Goal: Task Accomplishment & Management: Complete application form

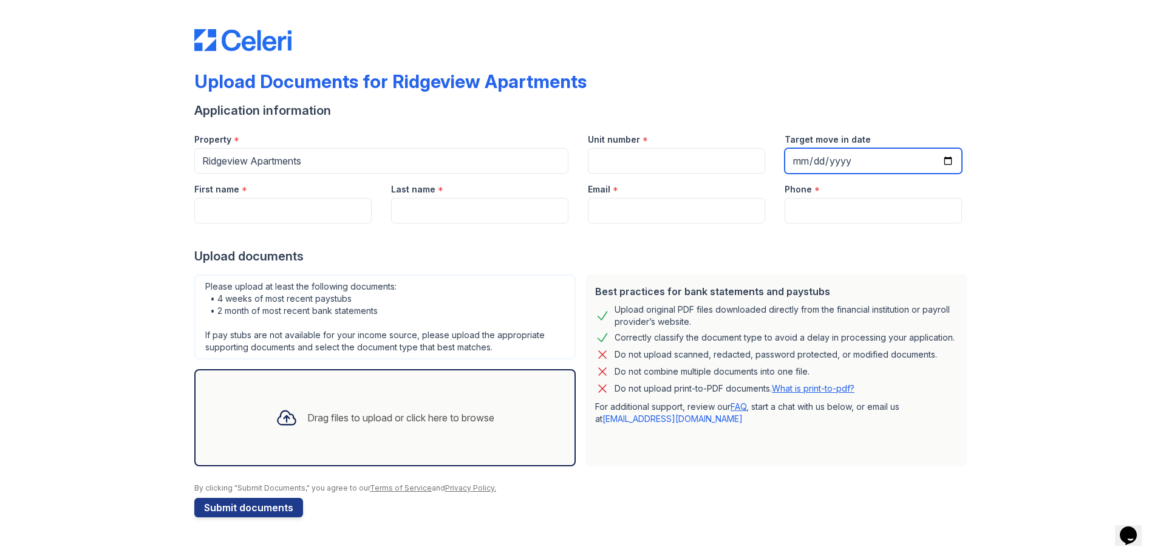
click at [950, 164] on input "Target move in date" at bounding box center [873, 161] width 177 height 26
type input "[DATE]"
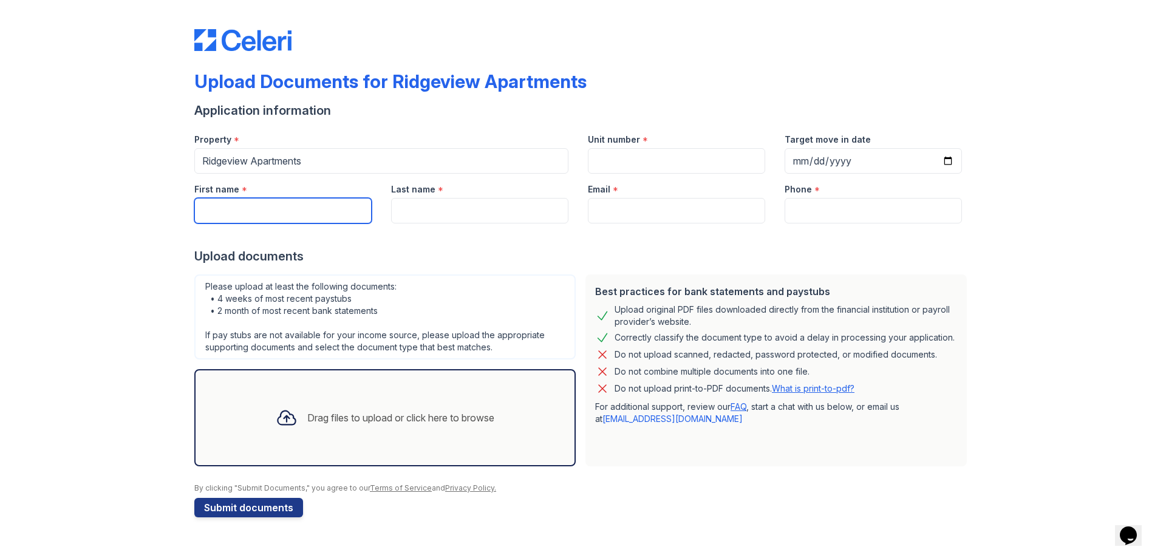
click at [302, 218] on input "First name" at bounding box center [282, 211] width 177 height 26
type input "Darion"
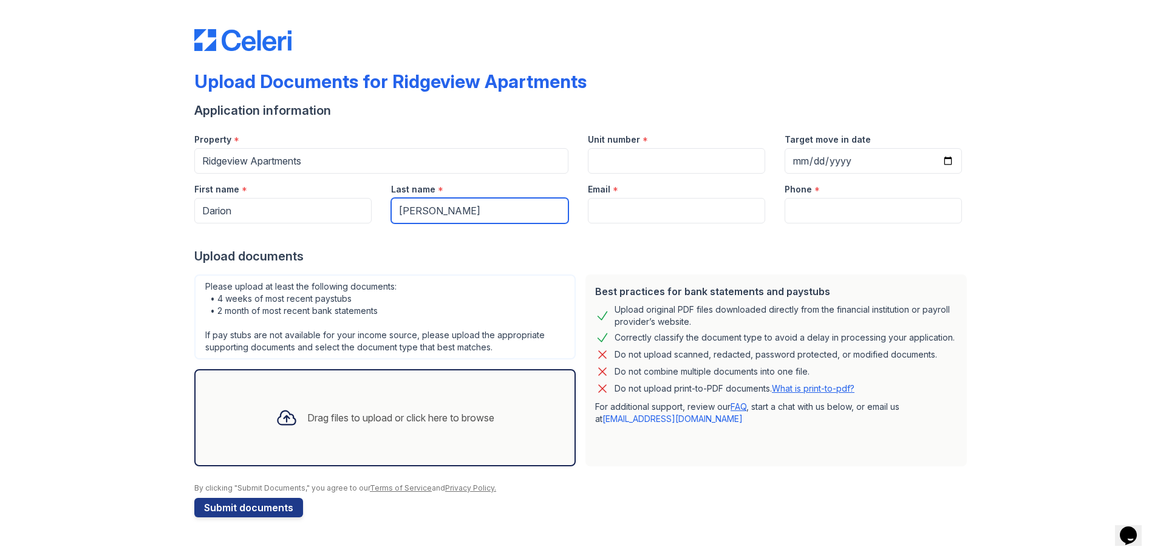
type input "Swain"
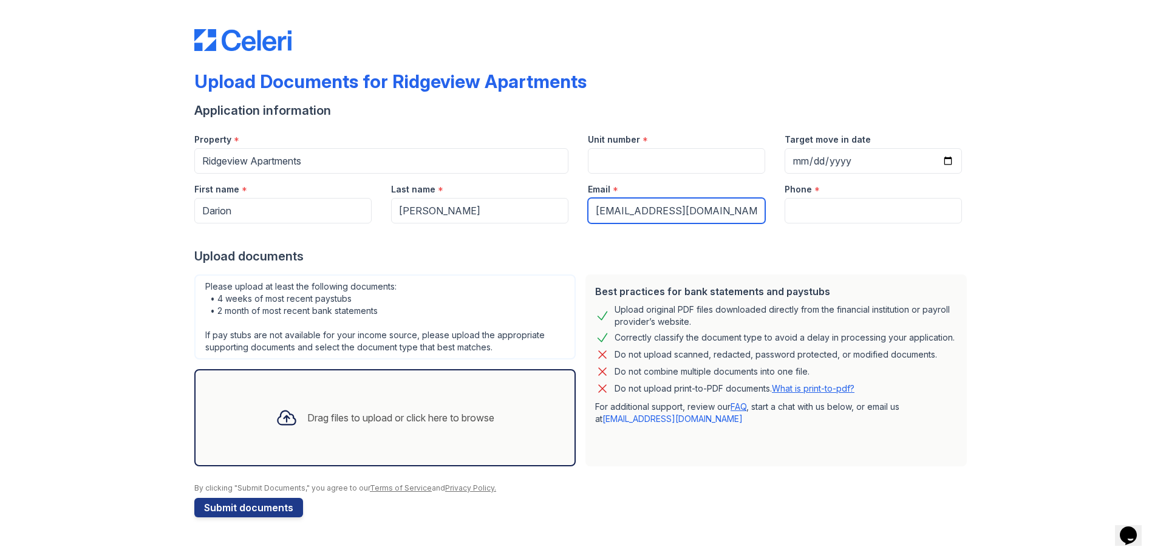
type input "darionswain1@gmail.com"
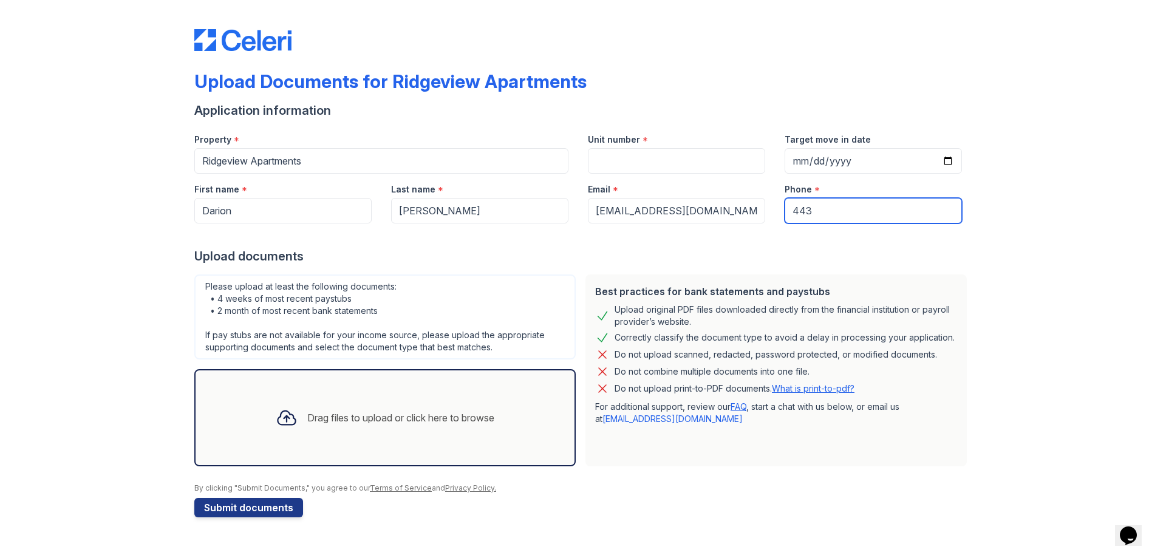
type input "4439296473"
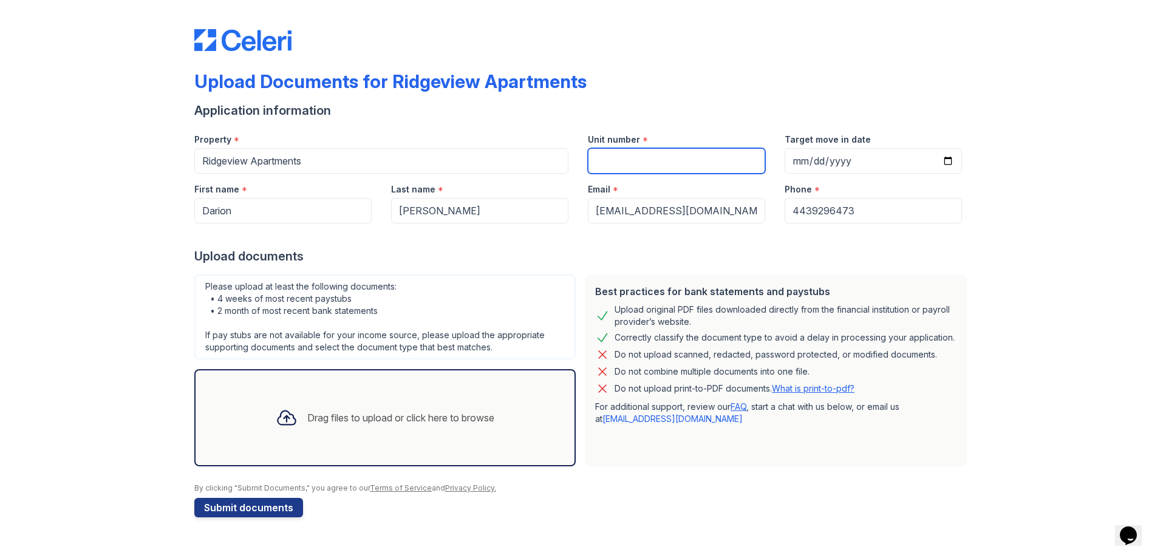
click at [590, 165] on input "Unit number" at bounding box center [676, 161] width 177 height 26
type input "L52-204"
click at [234, 511] on button "Submit documents" at bounding box center [248, 507] width 109 height 19
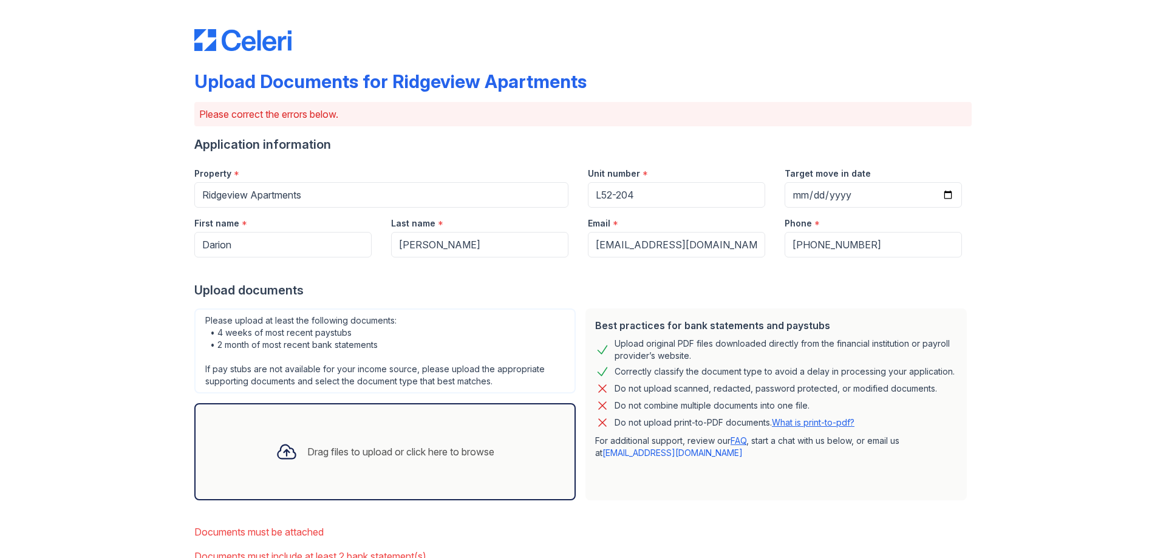
click at [358, 452] on div "Drag files to upload or click here to browse" at bounding box center [400, 452] width 187 height 15
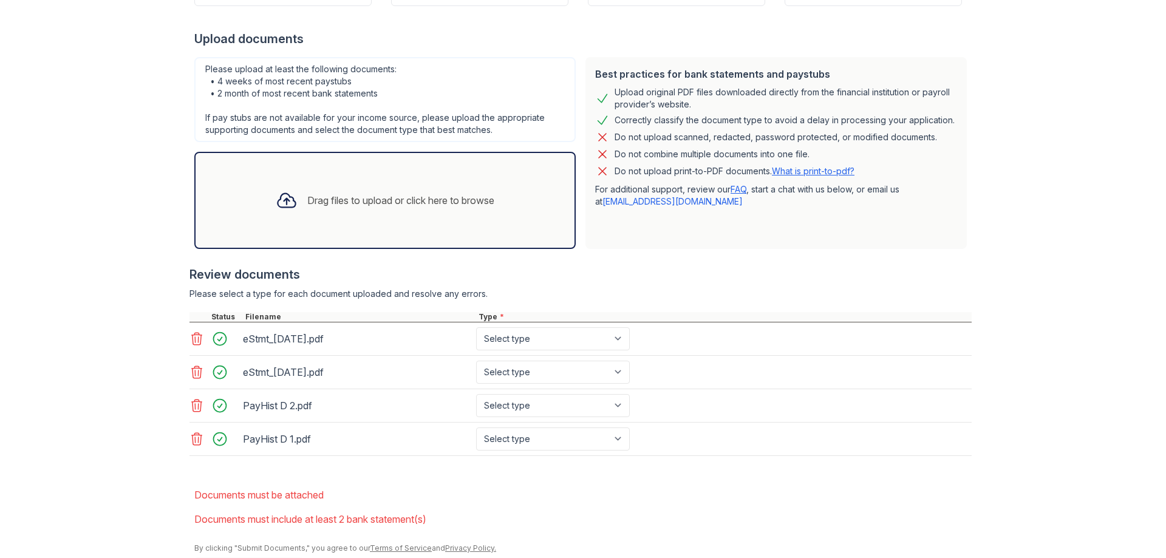
scroll to position [253, 0]
click at [560, 338] on select "Select type Paystub Bank Statement Offer Letter Tax Documents Benefit Award Let…" at bounding box center [553, 337] width 154 height 23
select select "bank_statement"
click at [476, 326] on select "Select type Paystub Bank Statement Offer Letter Tax Documents Benefit Award Let…" at bounding box center [553, 337] width 154 height 23
click at [551, 374] on select "Select type Paystub Bank Statement Offer Letter Tax Documents Benefit Award Let…" at bounding box center [553, 370] width 154 height 23
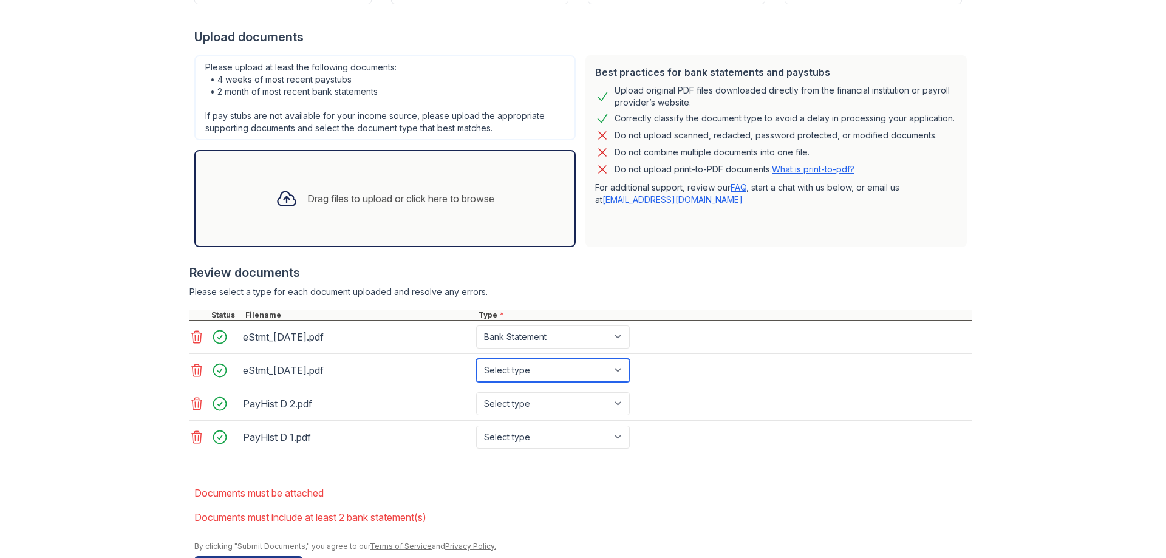
select select "bank_statement"
click at [476, 359] on select "Select type Paystub Bank Statement Offer Letter Tax Documents Benefit Award Let…" at bounding box center [553, 370] width 154 height 23
click at [540, 404] on select "Select type Paystub Bank Statement Offer Letter Tax Documents Benefit Award Let…" at bounding box center [553, 403] width 154 height 23
select select "paystub"
click at [476, 392] on select "Select type Paystub Bank Statement Offer Letter Tax Documents Benefit Award Let…" at bounding box center [553, 403] width 154 height 23
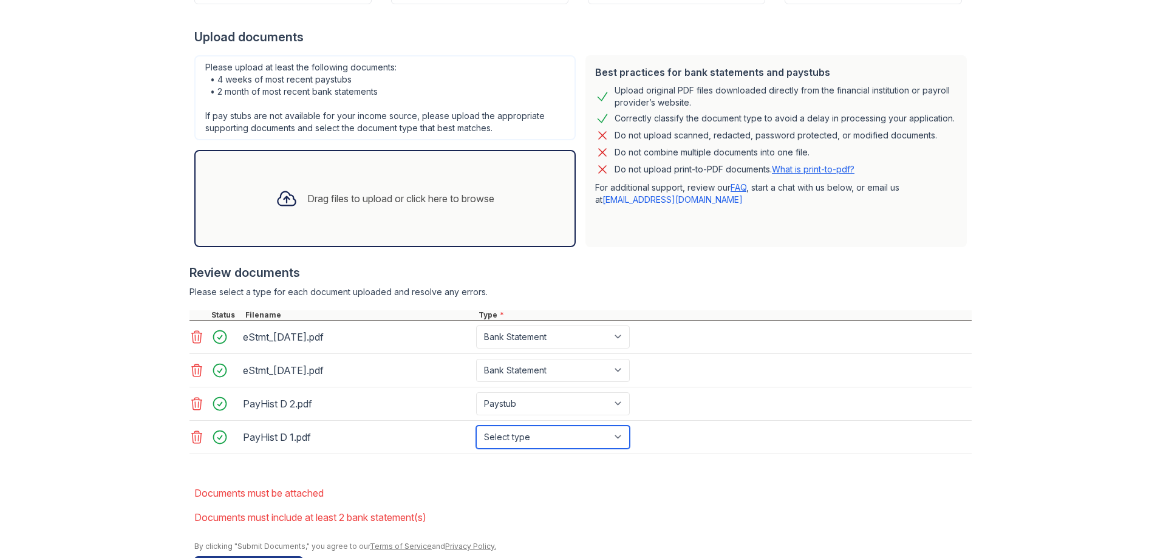
click at [518, 444] on select "Select type Paystub Bank Statement Offer Letter Tax Documents Benefit Award Let…" at bounding box center [553, 437] width 154 height 23
select select "paystub"
click at [476, 426] on select "Select type Paystub Bank Statement Offer Letter Tax Documents Benefit Award Let…" at bounding box center [553, 437] width 154 height 23
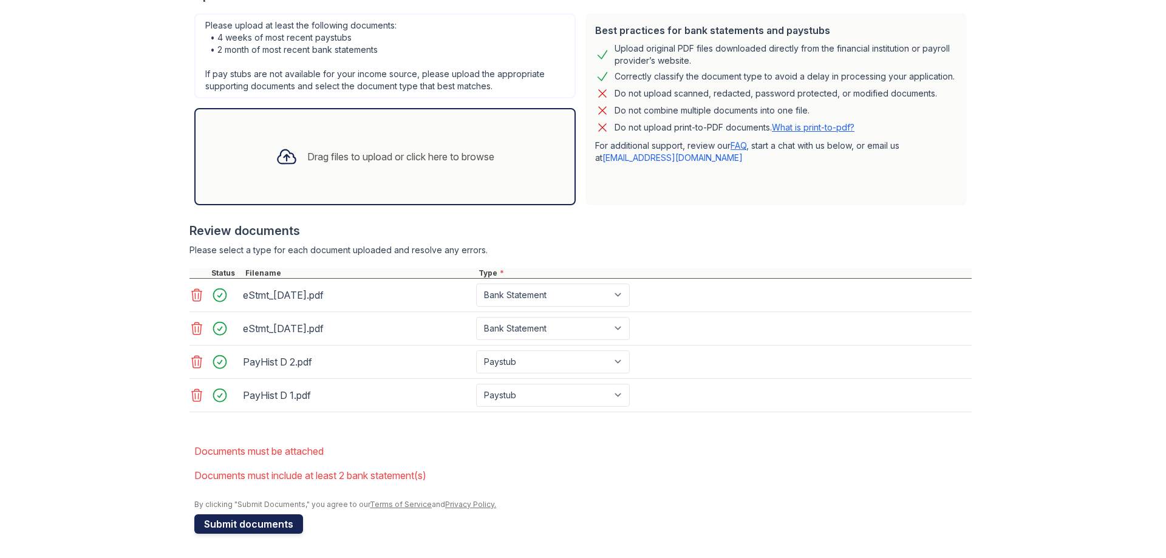
click at [216, 532] on button "Submit documents" at bounding box center [248, 523] width 109 height 19
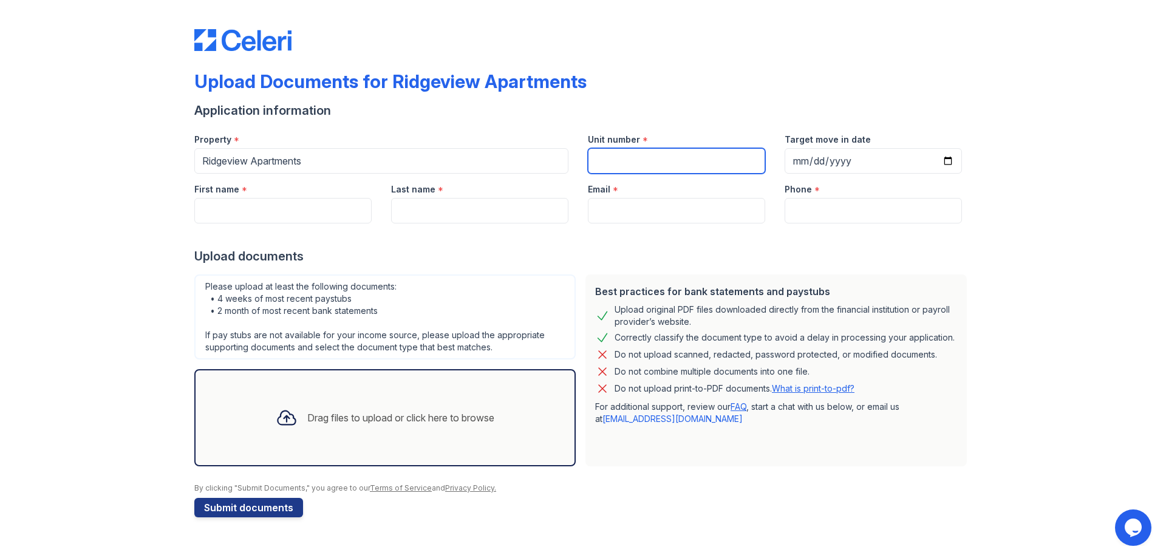
click at [686, 168] on input "Unit number" at bounding box center [676, 161] width 177 height 26
type input "L52-204"
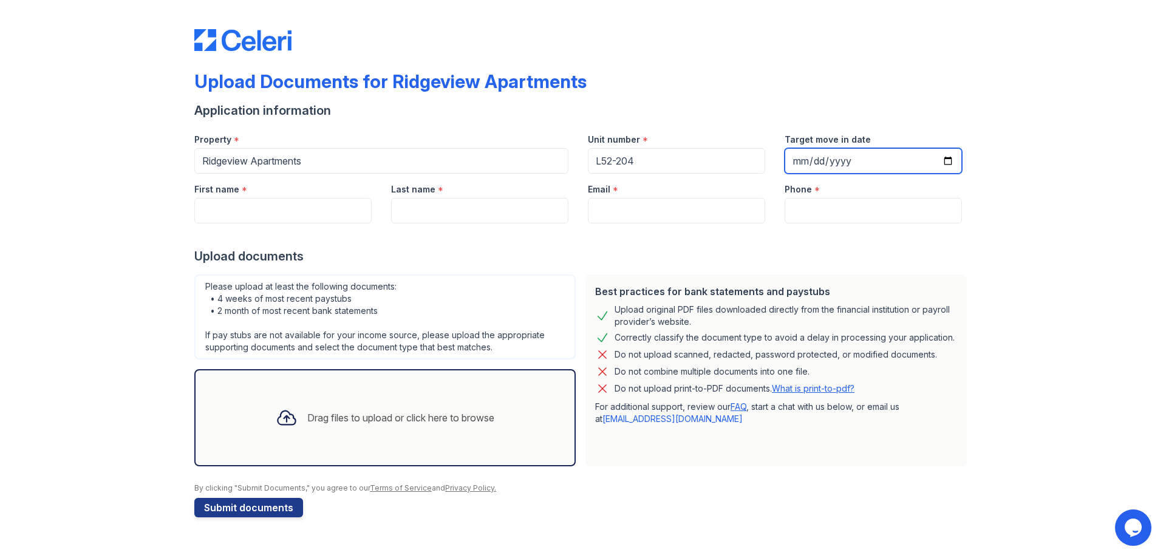
click at [953, 162] on input "Target move in date" at bounding box center [873, 161] width 177 height 26
type input "[DATE]"
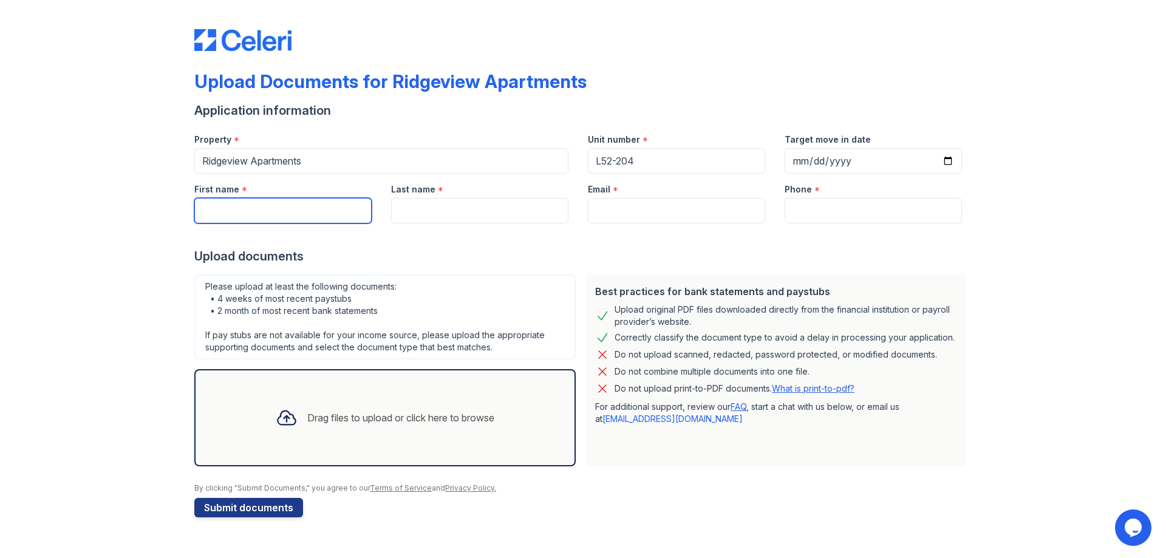
click at [306, 220] on input "First name" at bounding box center [282, 211] width 177 height 26
type input "[PERSON_NAME]"
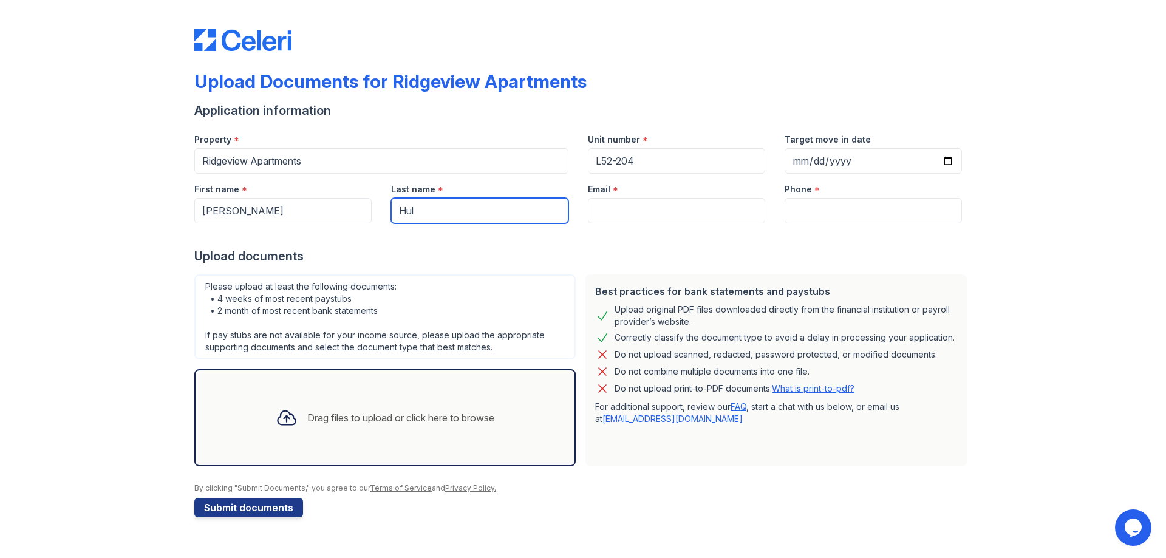
type input "[PERSON_NAME]"
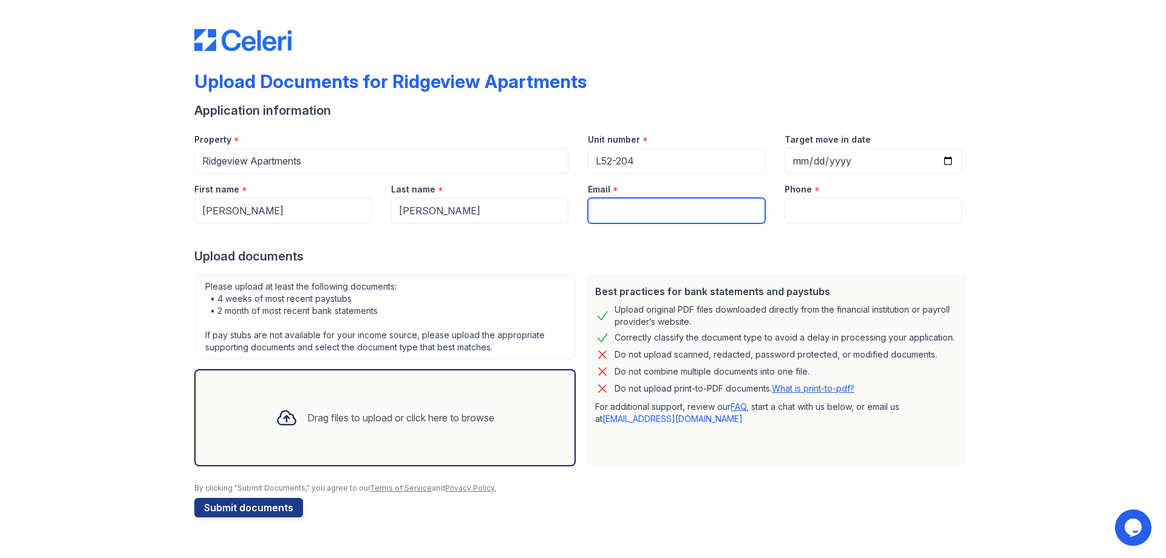
type input "[EMAIL_ADDRESS][DOMAIN_NAME]"
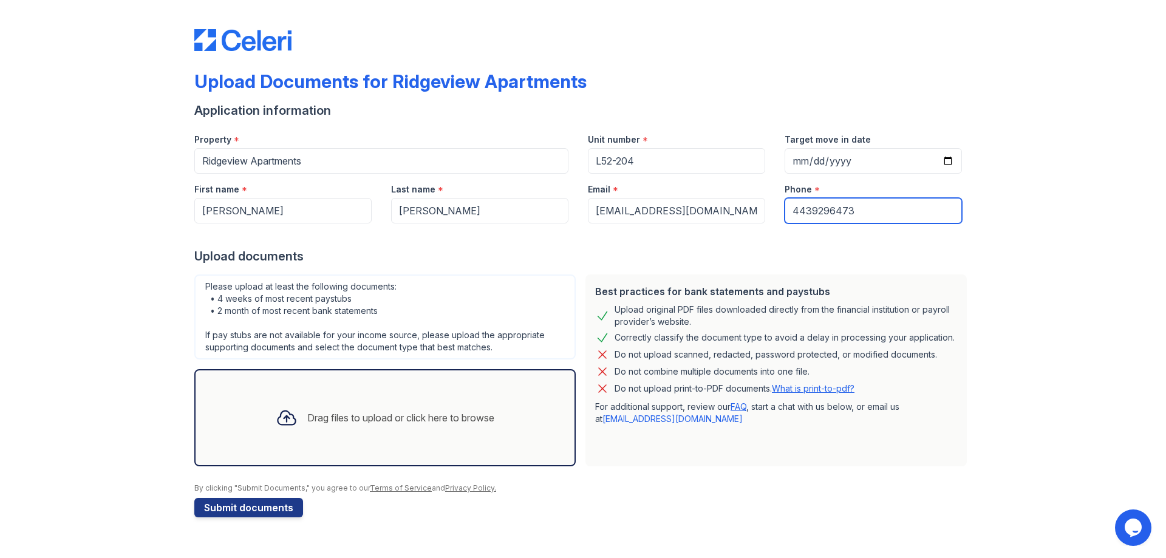
click at [892, 207] on input "4439296473" at bounding box center [873, 211] width 177 height 26
type input "4"
type input "7172530871"
click at [0, 401] on div "Upload Documents for Ridgeview Apartments Application information Property * Ri…" at bounding box center [583, 279] width 1166 height 558
click at [343, 449] on div "Drag files to upload or click here to browse" at bounding box center [384, 417] width 381 height 97
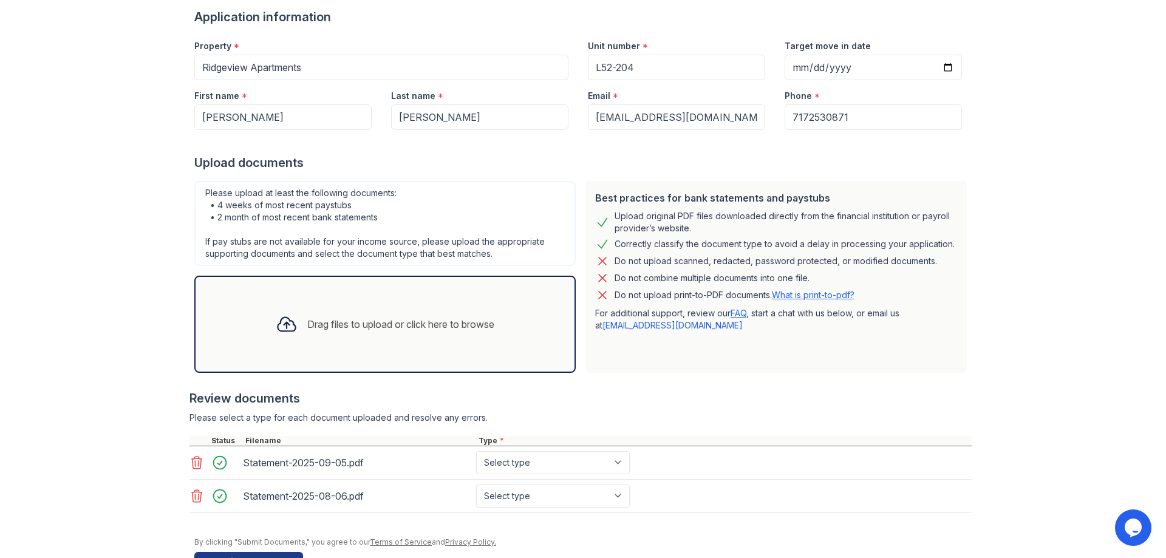
scroll to position [131, 0]
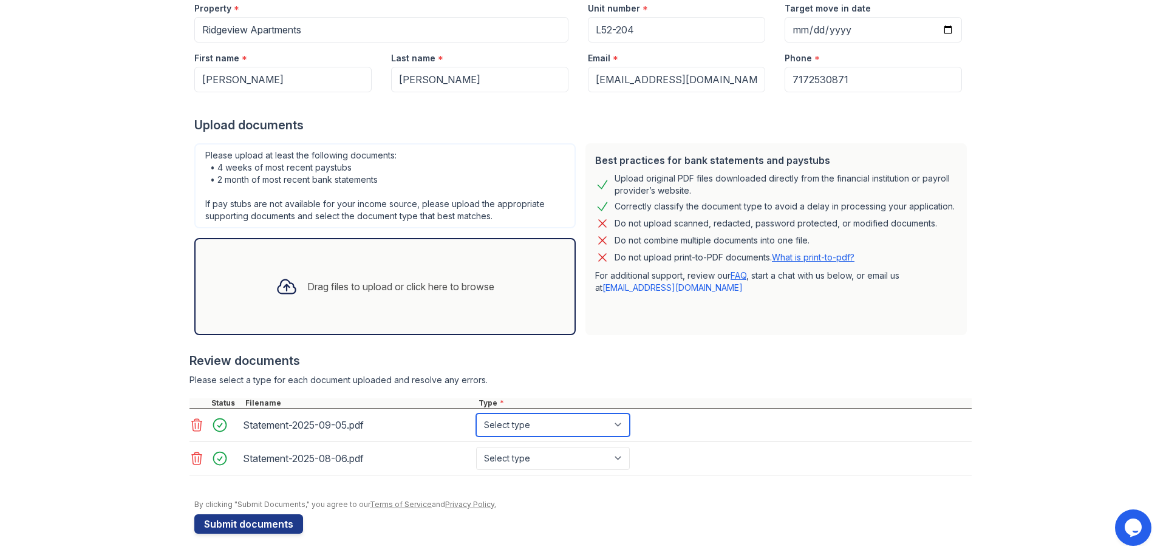
click at [527, 424] on select "Select type Paystub Bank Statement Offer Letter Tax Documents Benefit Award Let…" at bounding box center [553, 425] width 154 height 23
select select "bank_statement"
click at [476, 414] on select "Select type Paystub Bank Statement Offer Letter Tax Documents Benefit Award Let…" at bounding box center [553, 425] width 154 height 23
click at [508, 467] on select "Select type Paystub Bank Statement Offer Letter Tax Documents Benefit Award Let…" at bounding box center [553, 458] width 154 height 23
select select "bank_statement"
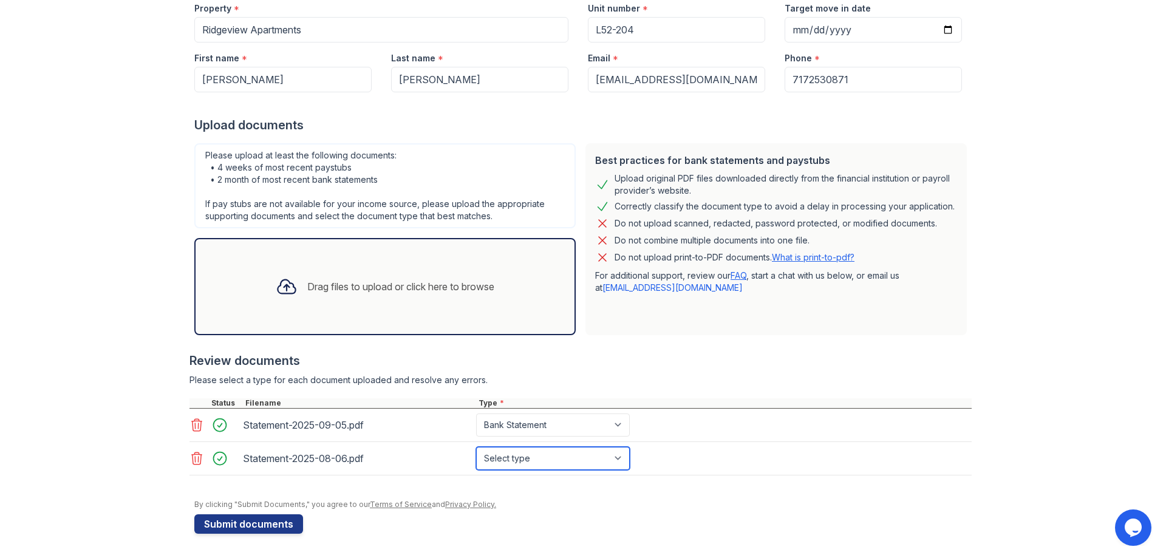
click at [476, 447] on select "Select type Paystub Bank Statement Offer Letter Tax Documents Benefit Award Let…" at bounding box center [553, 458] width 154 height 23
click at [556, 511] on form "Application information Property * Ridgeview Apartments Unit number * L52-204 T…" at bounding box center [582, 252] width 777 height 563
click at [386, 296] on div "Drag files to upload or click here to browse" at bounding box center [385, 286] width 238 height 41
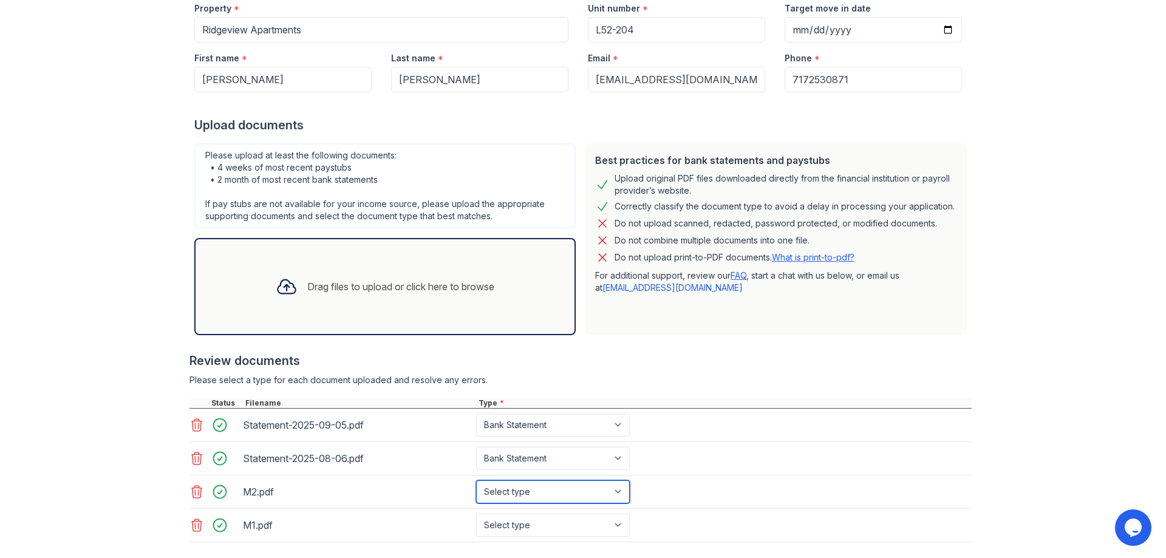
click at [580, 490] on select "Select type Paystub Bank Statement Offer Letter Tax Documents Benefit Award Let…" at bounding box center [553, 491] width 154 height 23
select select "paystub"
click at [476, 480] on select "Select type Paystub Bank Statement Offer Letter Tax Documents Benefit Award Let…" at bounding box center [553, 491] width 154 height 23
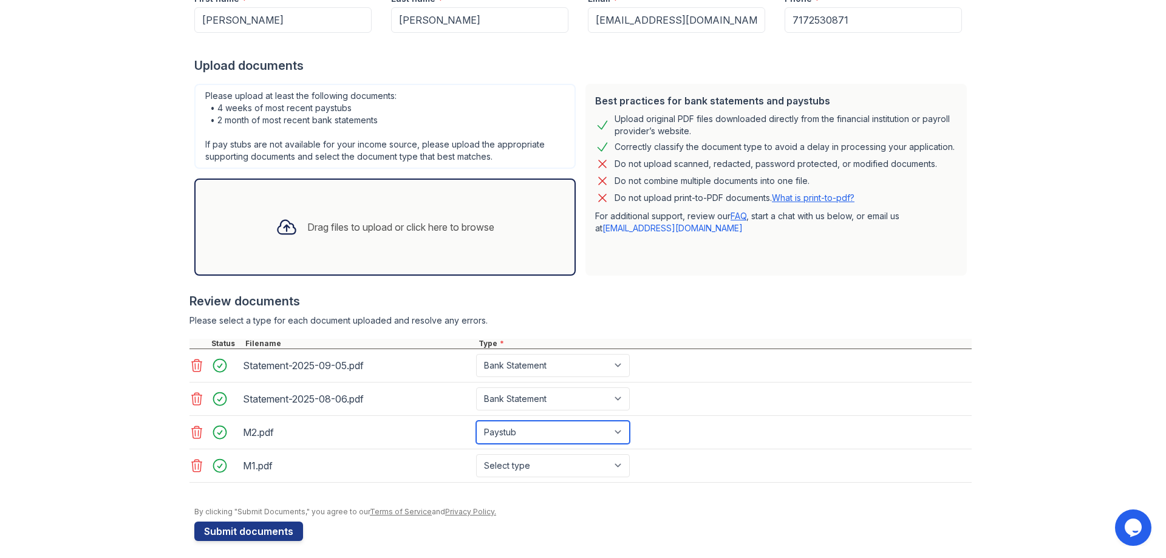
scroll to position [198, 0]
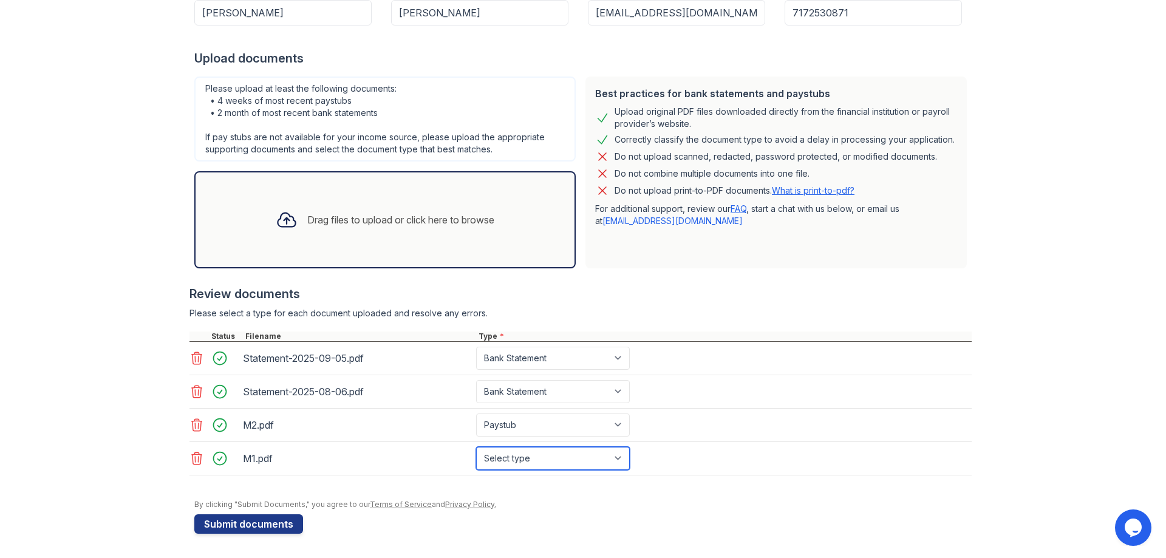
click at [555, 468] on select "Select type Paystub Bank Statement Offer Letter Tax Documents Benefit Award Let…" at bounding box center [553, 458] width 154 height 23
select select "paystub"
click at [476, 447] on select "Select type Paystub Bank Statement Offer Letter Tax Documents Benefit Award Let…" at bounding box center [553, 458] width 154 height 23
click at [251, 519] on button "Submit documents" at bounding box center [248, 523] width 109 height 19
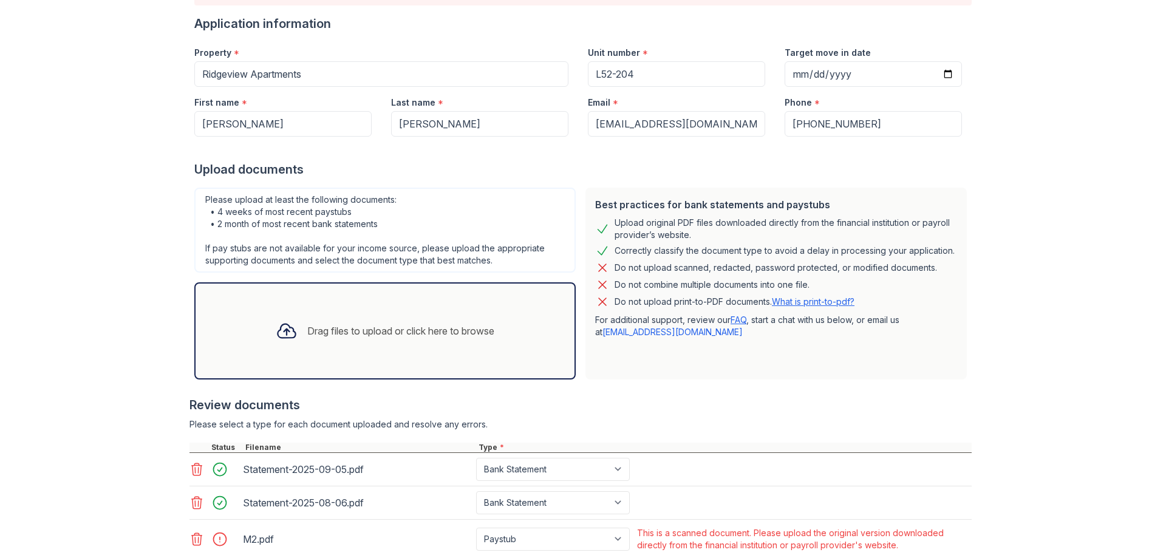
scroll to position [244, 0]
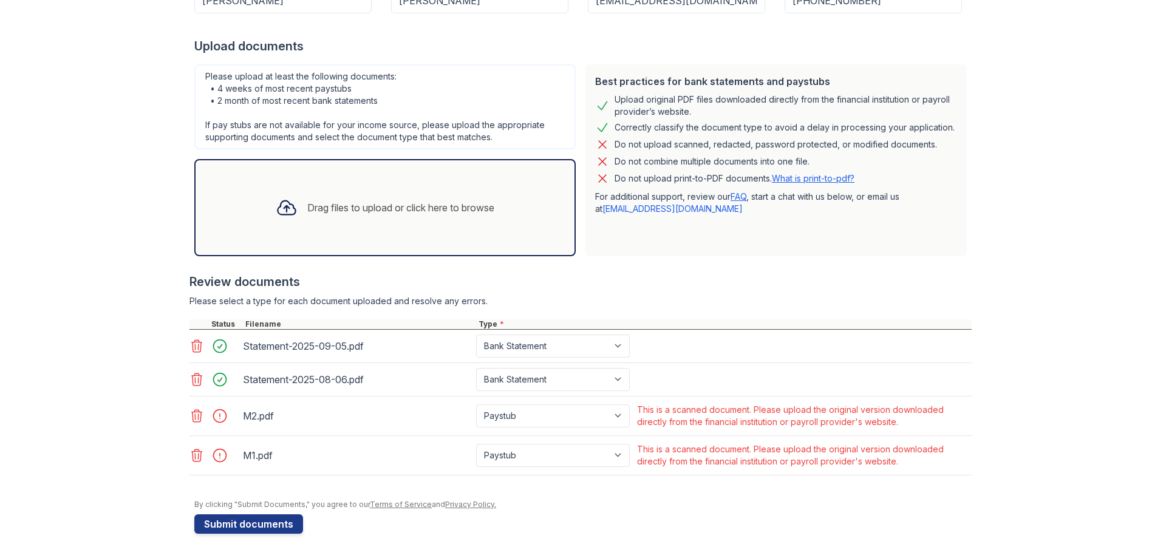
click at [196, 418] on icon at bounding box center [197, 416] width 10 height 12
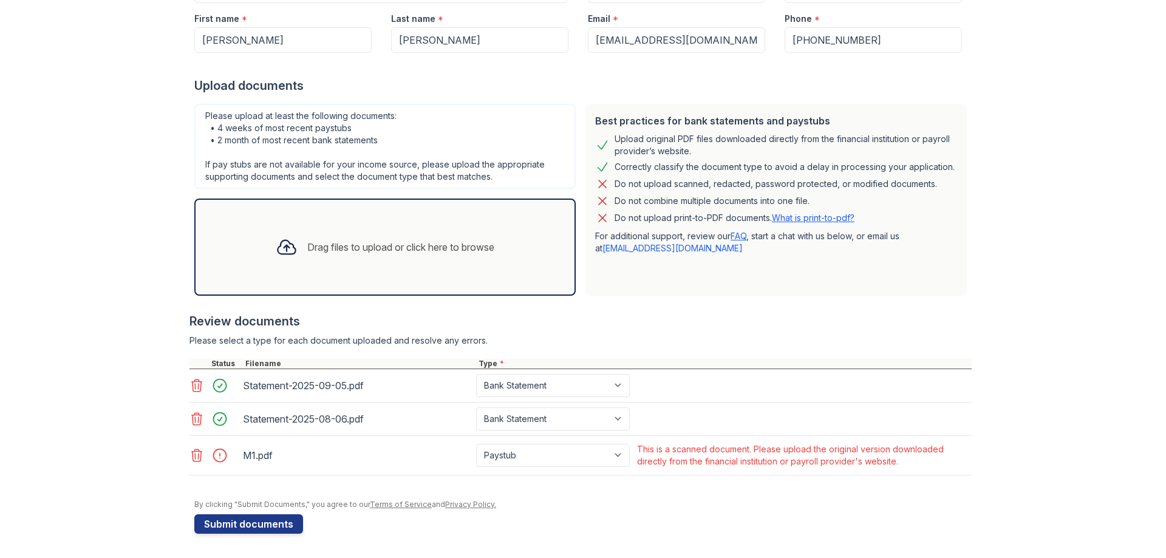
click at [192, 459] on icon at bounding box center [196, 455] width 15 height 15
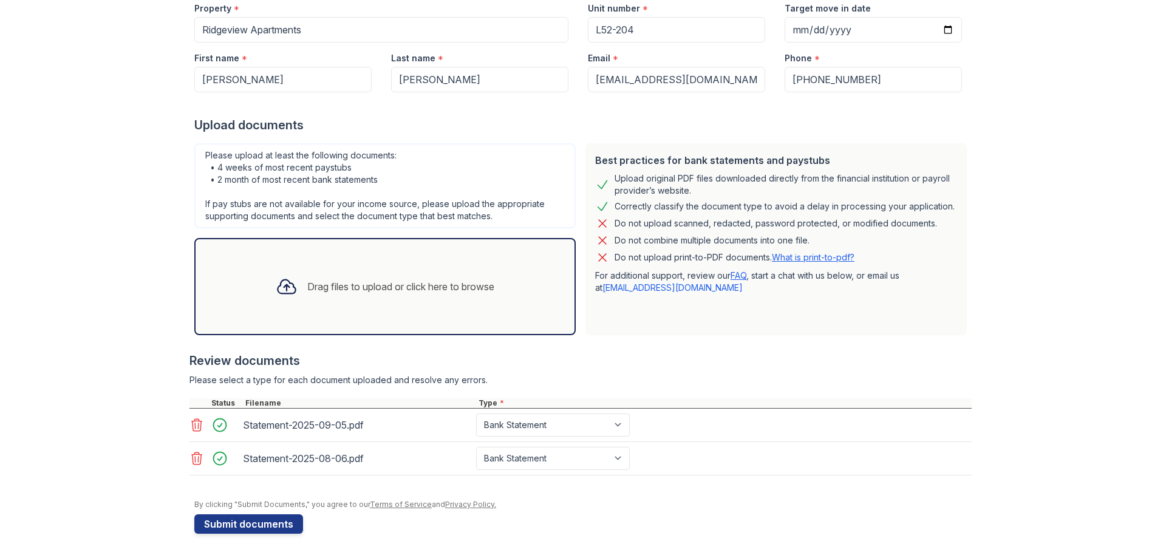
scroll to position [165, 0]
click at [344, 268] on div "Drag files to upload or click here to browse" at bounding box center [385, 286] width 238 height 41
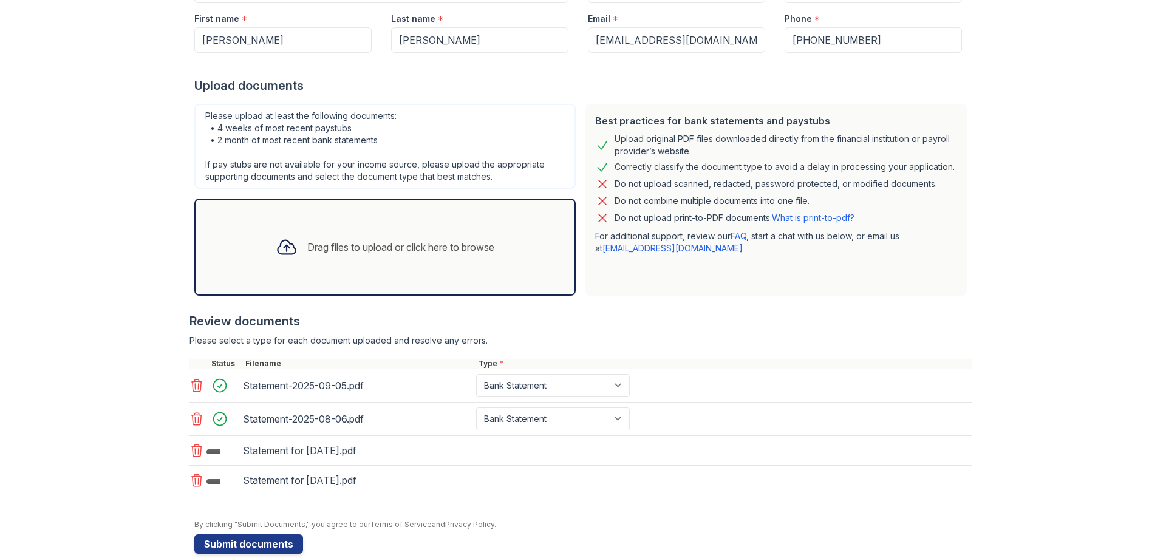
scroll to position [225, 0]
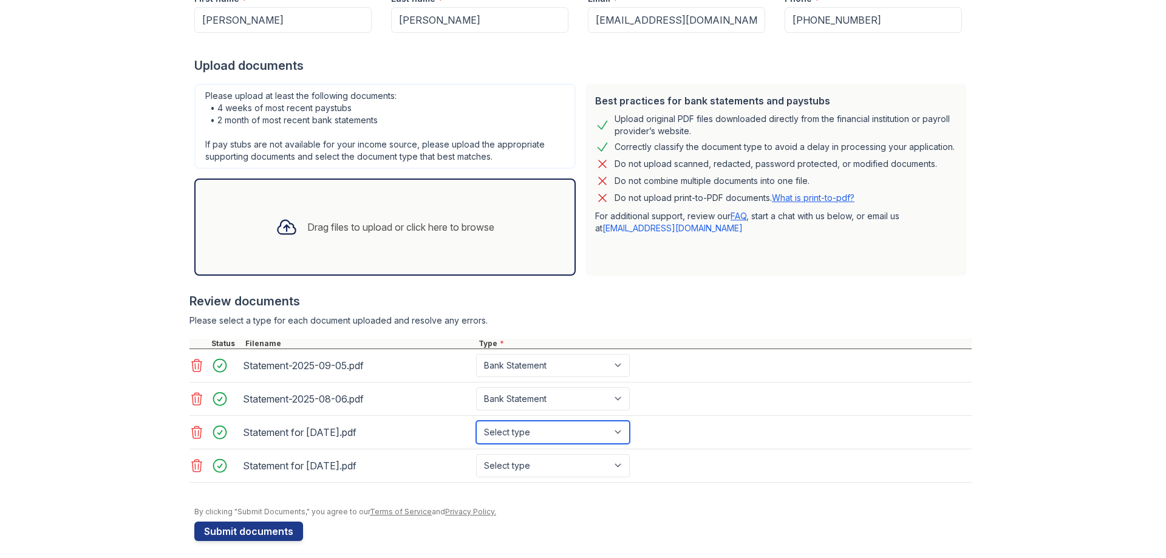
click at [548, 431] on select "Select type Paystub Bank Statement Offer Letter Tax Documents Benefit Award Let…" at bounding box center [553, 432] width 154 height 23
select select "paystub"
click at [476, 421] on select "Select type Paystub Bank Statement Offer Letter Tax Documents Benefit Award Let…" at bounding box center [553, 432] width 154 height 23
click at [511, 466] on select "Select type Paystub Bank Statement Offer Letter Tax Documents Benefit Award Let…" at bounding box center [553, 465] width 154 height 23
select select "paystub"
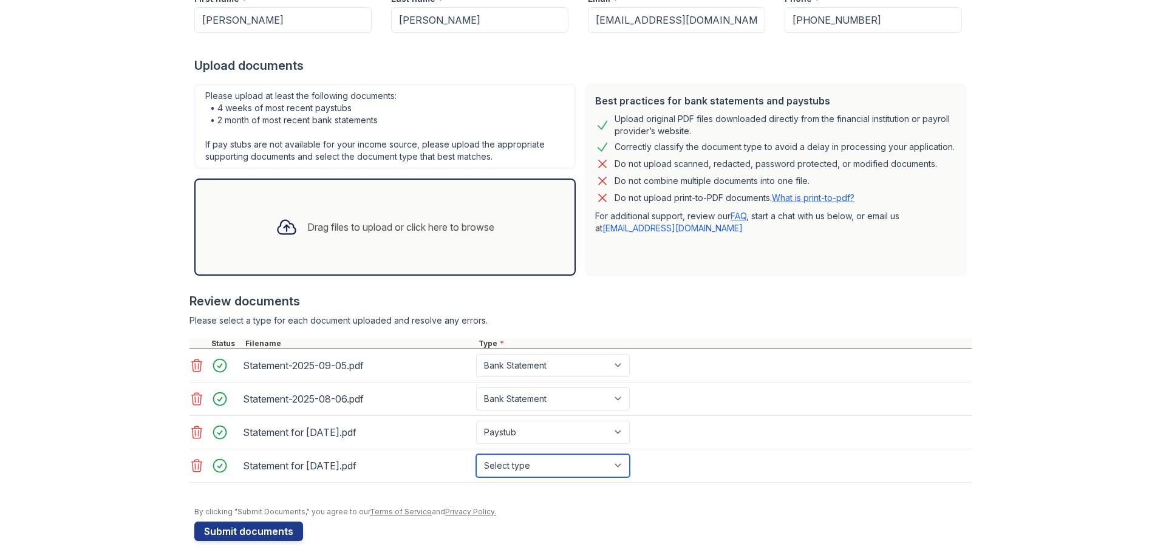
click at [476, 454] on select "Select type Paystub Bank Statement Offer Letter Tax Documents Benefit Award Let…" at bounding box center [553, 465] width 154 height 23
click at [265, 535] on button "Submit documents" at bounding box center [248, 531] width 109 height 19
